Goal: Task Accomplishment & Management: Use online tool/utility

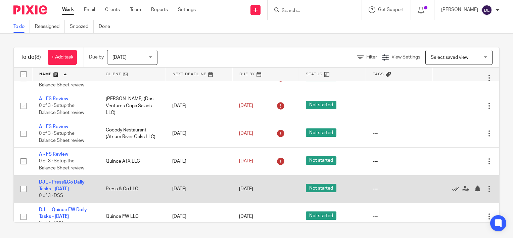
scroll to position [81, 0]
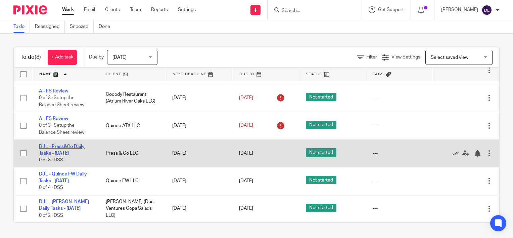
click at [70, 145] on link "DJL - Press&Co Daily Tasks - [DATE]" at bounding box center [62, 149] width 46 height 11
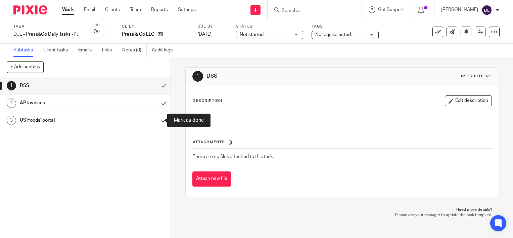
click at [156, 119] on input "submit" at bounding box center [85, 120] width 170 height 17
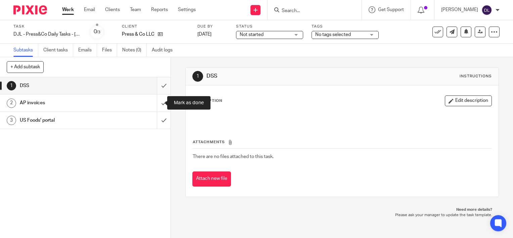
drag, startPoint x: 156, startPoint y: 103, endPoint x: 156, endPoint y: 88, distance: 15.1
click at [156, 103] on input "submit" at bounding box center [85, 102] width 170 height 17
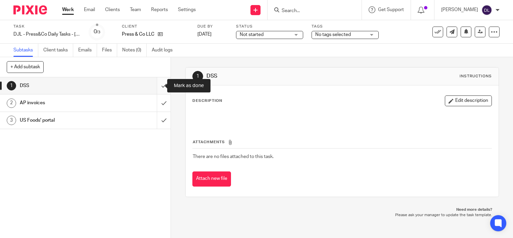
click at [156, 86] on input "submit" at bounding box center [85, 85] width 170 height 17
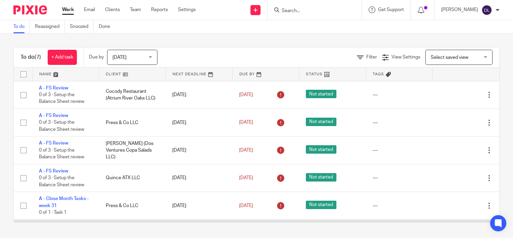
scroll to position [53, 0]
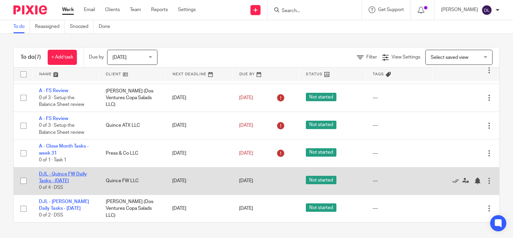
click at [63, 175] on link "DJL - Quince FW Daily Tasks - [DATE]" at bounding box center [63, 176] width 48 height 11
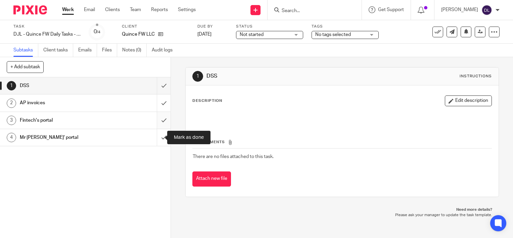
drag, startPoint x: 0, startPoint y: 0, endPoint x: 154, endPoint y: 126, distance: 199.1
click at [153, 135] on input "submit" at bounding box center [85, 137] width 170 height 17
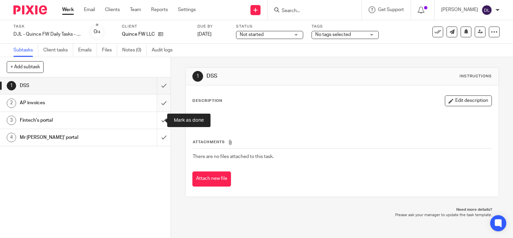
drag, startPoint x: 154, startPoint y: 119, endPoint x: 154, endPoint y: 103, distance: 15.8
click at [154, 118] on input "submit" at bounding box center [85, 120] width 170 height 17
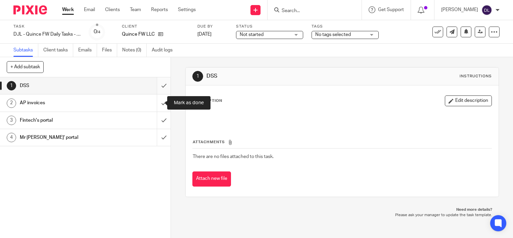
drag, startPoint x: 154, startPoint y: 103, endPoint x: 154, endPoint y: 91, distance: 12.4
click at [154, 102] on input "submit" at bounding box center [85, 102] width 170 height 17
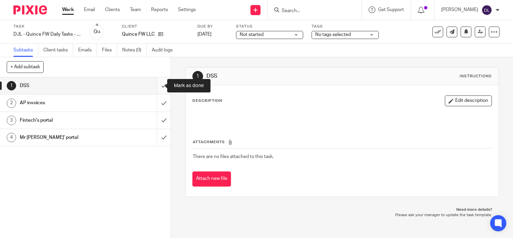
click at [154, 88] on input "submit" at bounding box center [85, 85] width 170 height 17
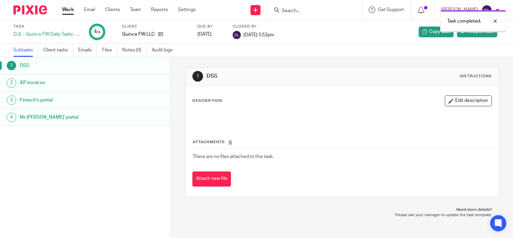
click at [70, 5] on div "Work Email Clients Team Reports Settings Work Email Clients Team Reports Settin…" at bounding box center [130, 10] width 150 height 20
click at [70, 8] on link "Work" at bounding box center [68, 9] width 12 height 7
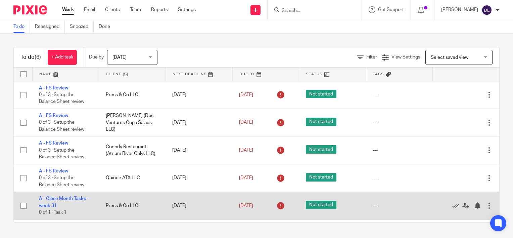
scroll to position [25, 0]
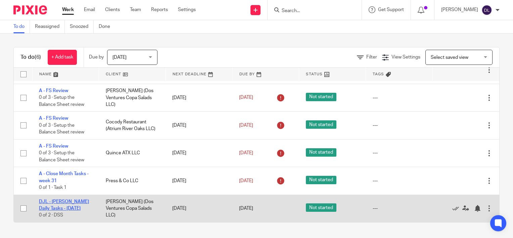
click at [62, 203] on link "DJL - [PERSON_NAME] Daily Tasks - [DATE]" at bounding box center [64, 204] width 50 height 11
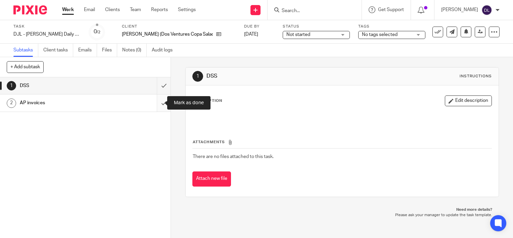
click at [154, 102] on input "submit" at bounding box center [85, 102] width 170 height 17
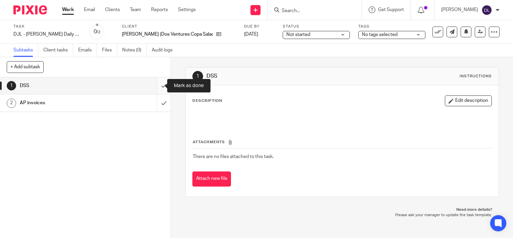
click at [156, 86] on input "submit" at bounding box center [85, 85] width 170 height 17
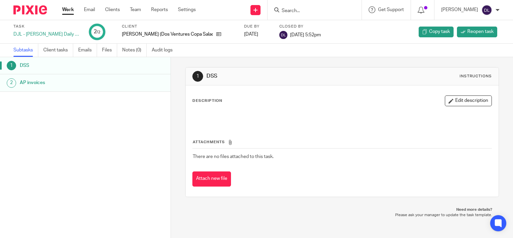
click at [67, 10] on link "Work" at bounding box center [68, 9] width 12 height 7
